Goal: Information Seeking & Learning: Learn about a topic

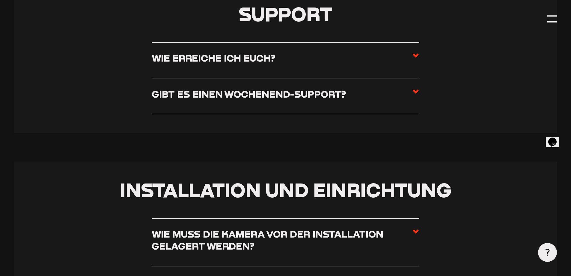
click at [230, 59] on h3 "Wie erreiche ich euch?" at bounding box center [214, 58] width 124 height 12
click at [0, 0] on input "Wie erreiche ich euch?" at bounding box center [0, 0] width 0 height 0
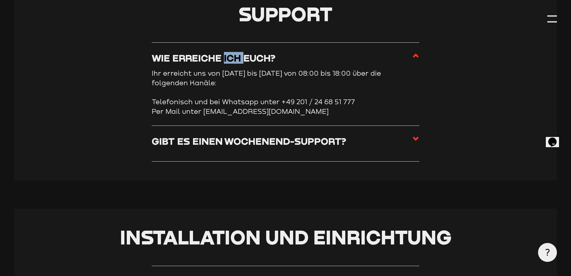
click at [230, 59] on h3 "Wie erreiche ich euch?" at bounding box center [214, 58] width 124 height 12
click at [0, 0] on input "Wie erreiche ich euch?" at bounding box center [0, 0] width 0 height 0
click at [236, 145] on h3 "Gibt es einen Wochenend-Support?" at bounding box center [249, 141] width 195 height 12
click at [0, 0] on input "Gibt es einen Wochenend-Support?" at bounding box center [0, 0] width 0 height 0
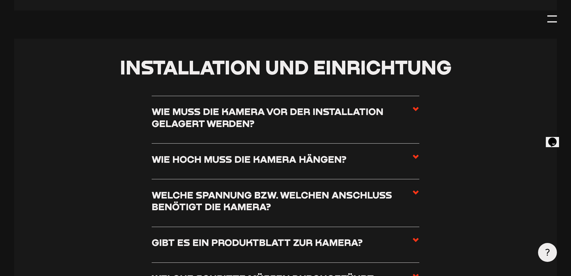
scroll to position [360, 0]
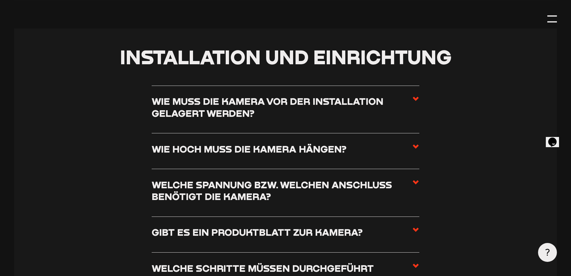
click at [268, 97] on h3 "Wie muss die Kamera vor der Installation gelagert werden?" at bounding box center [282, 107] width 261 height 24
click at [0, 0] on input "Wie muss die Kamera vor der Installation gelagert werden?" at bounding box center [0, 0] width 0 height 0
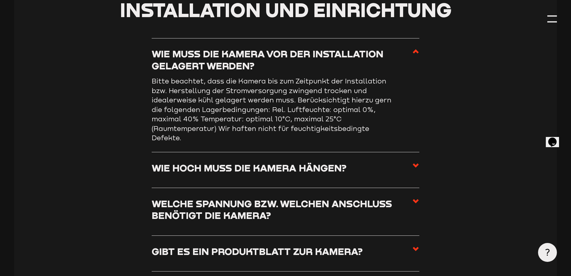
drag, startPoint x: 227, startPoint y: 59, endPoint x: 203, endPoint y: 65, distance: 25.0
click at [227, 59] on h3 "Wie muss die Kamera vor der Installation gelagert werden?" at bounding box center [282, 60] width 261 height 24
click at [0, 0] on input "Wie muss die Kamera vor der Installation gelagert werden?" at bounding box center [0, 0] width 0 height 0
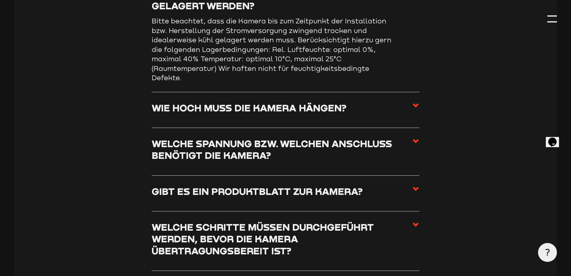
scroll to position [510, 0]
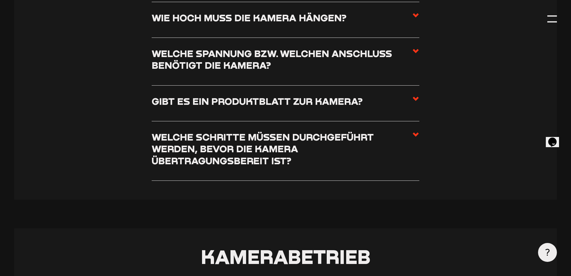
click at [260, 101] on h3 "Gibt es ein Produktblatt zur Kamera?" at bounding box center [257, 101] width 211 height 12
click at [0, 0] on input "Gibt es ein Produktblatt zur Kamera?" at bounding box center [0, 0] width 0 height 0
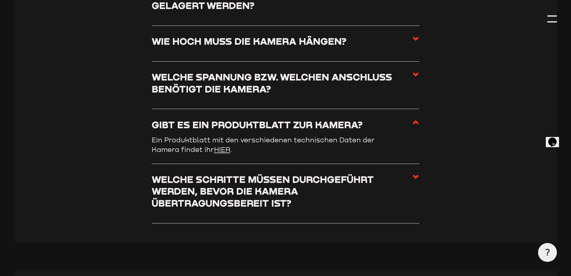
scroll to position [300, 0]
